Goal: Book appointment/travel/reservation

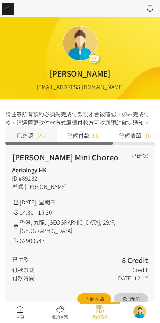
click at [15, 306] on link at bounding box center [20, 312] width 40 height 15
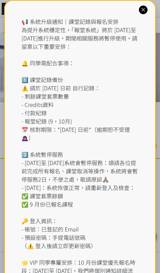
click at [145, 8] on icon at bounding box center [143, 10] width 7 height 7
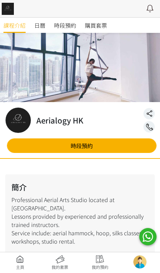
click at [63, 25] on span "時段預約" at bounding box center [65, 25] width 22 height 8
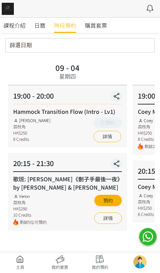
scroll to position [23, 0]
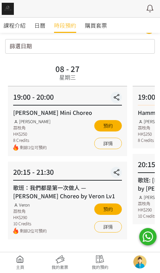
click at [110, 145] on link "詳情" at bounding box center [108, 143] width 28 height 11
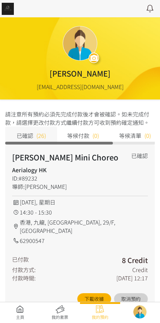
click at [15, 309] on link at bounding box center [20, 312] width 40 height 15
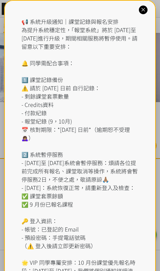
click at [71, 20] on div "📢 系統升級通知｜課堂記錄與報名安排 為提升系統穩定性，「報堂系統」將於 2025 年 9 月 1 日至 2 日進行升級，期間相關服務將暫停使用。請留意以下重…" at bounding box center [80, 158] width 118 height 283
click at [143, 10] on icon at bounding box center [143, 10] width 7 height 7
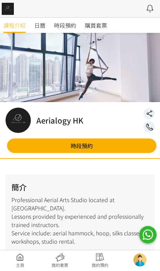
click at [72, 24] on span "時段預約" at bounding box center [65, 25] width 22 height 8
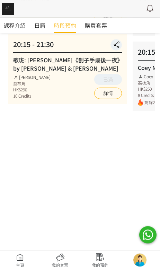
scroll to position [154, 0]
